Goal: Check status: Check status

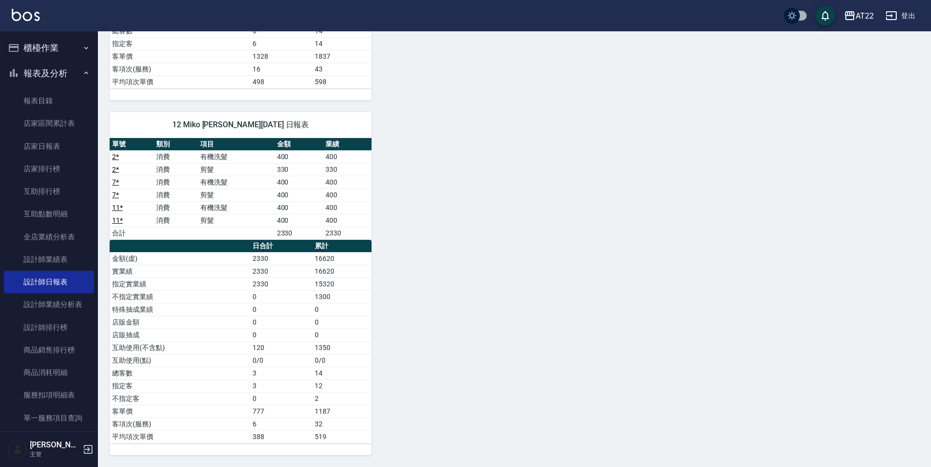
click at [569, 195] on div "5 [PERSON_NAME] [PERSON_NAME][DATE] 日報表 單號 類別 項目 金額 業績 1 * 消費 有機洗髮 400 400 1 * …" at bounding box center [508, 49] width 821 height 811
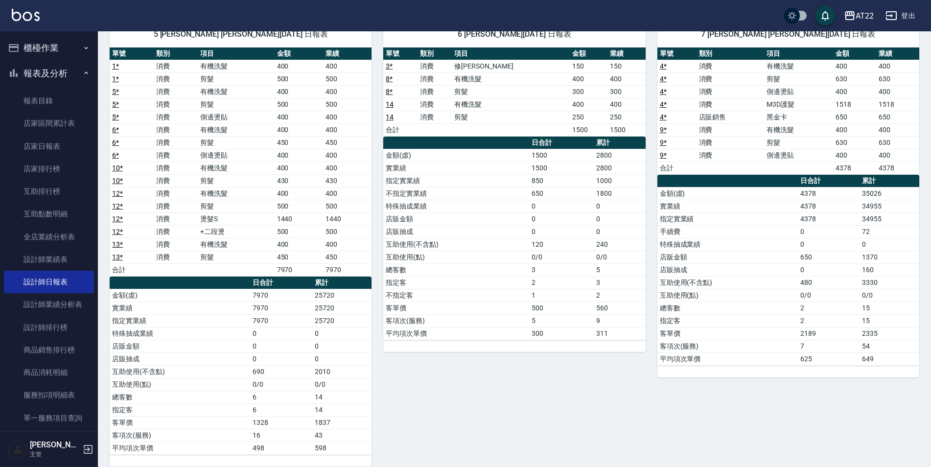
scroll to position [62, 0]
